Goal: Submit feedback/report problem

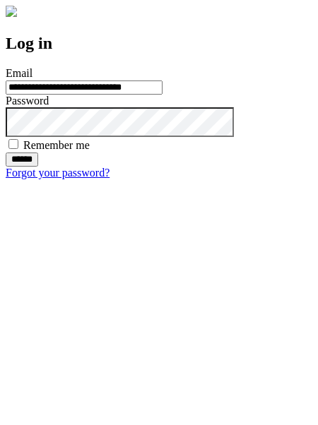
click at [38, 167] on input "******" at bounding box center [22, 160] width 32 height 14
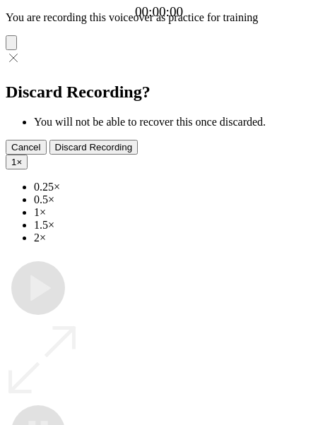
type input "**********"
